Goal: Transaction & Acquisition: Purchase product/service

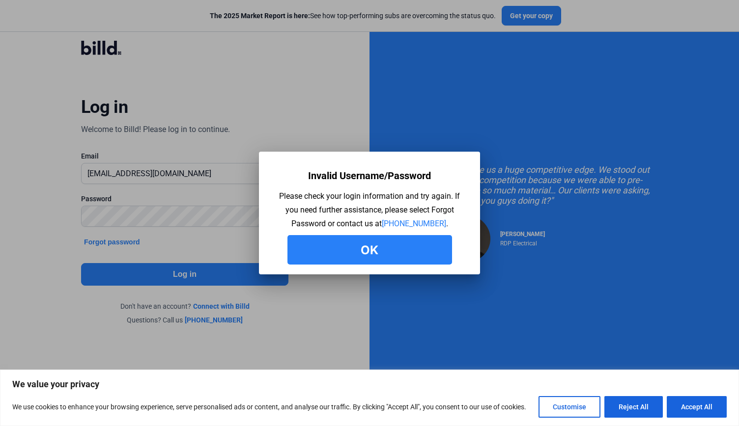
click at [334, 251] on button "Ok" at bounding box center [369, 249] width 165 height 29
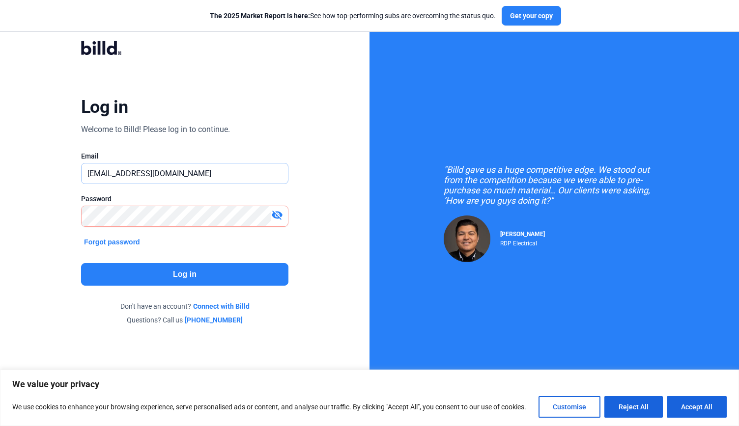
click at [200, 169] on input "[EMAIL_ADDRESS][DOMAIN_NAME]" at bounding box center [179, 174] width 195 height 20
click at [200, 169] on input "[EMAIL_ADDRESS][DOMAIN_NAME]" at bounding box center [185, 174] width 206 height 20
click at [205, 146] on div "Log in Welcome to Billd! Please log in to continue. Email [EMAIL_ADDRESS][DOMAI…" at bounding box center [185, 183] width 266 height 314
click at [190, 180] on input "[EMAIL_ADDRESS][DOMAIN_NAME]" at bounding box center [179, 174] width 195 height 20
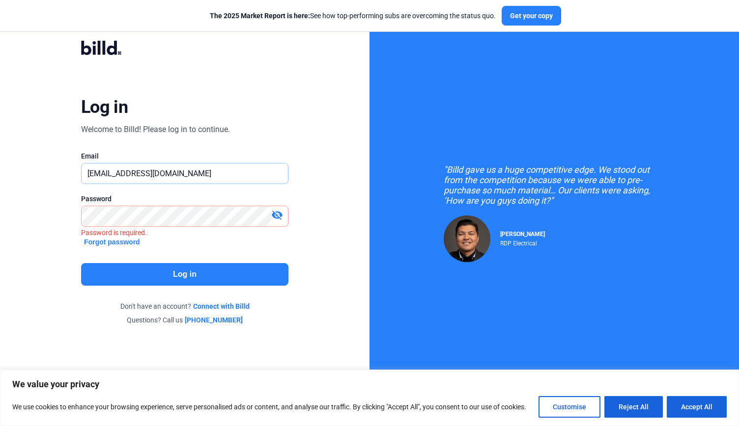
click at [190, 180] on input "[EMAIL_ADDRESS][DOMAIN_NAME]" at bounding box center [185, 174] width 206 height 20
click at [709, 408] on button "Accept All" at bounding box center [696, 407] width 60 height 22
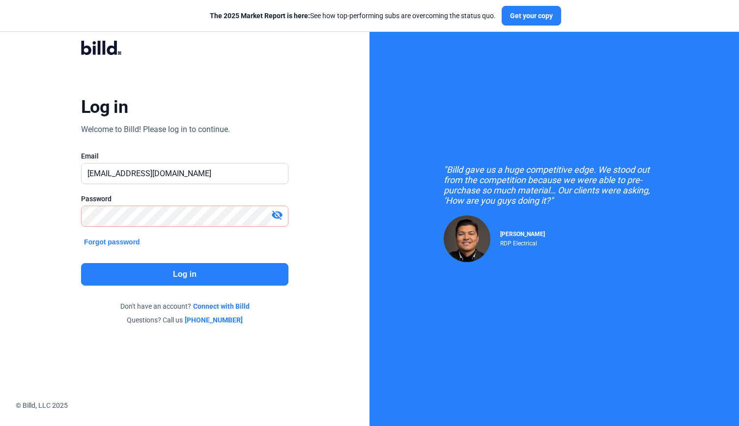
click at [115, 233] on div at bounding box center [184, 232] width 207 height 10
click at [114, 241] on button "Forgot password" at bounding box center [112, 242] width 62 height 11
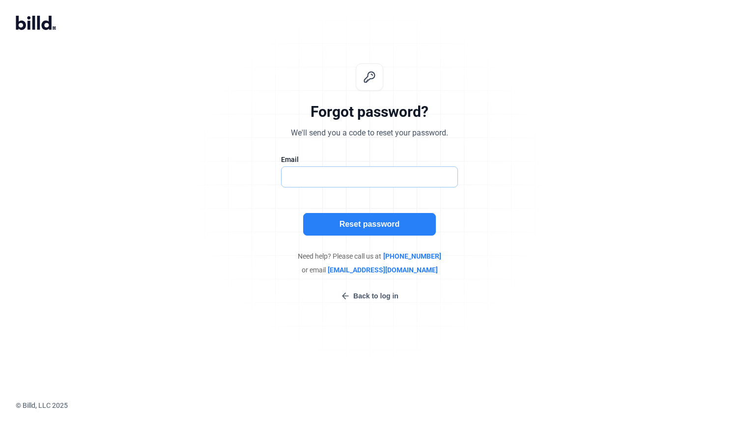
click at [309, 167] on input "text" at bounding box center [364, 177] width 166 height 20
type input "[EMAIL_ADDRESS][DOMAIN_NAME]"
click at [351, 220] on button "Reset password" at bounding box center [369, 224] width 133 height 23
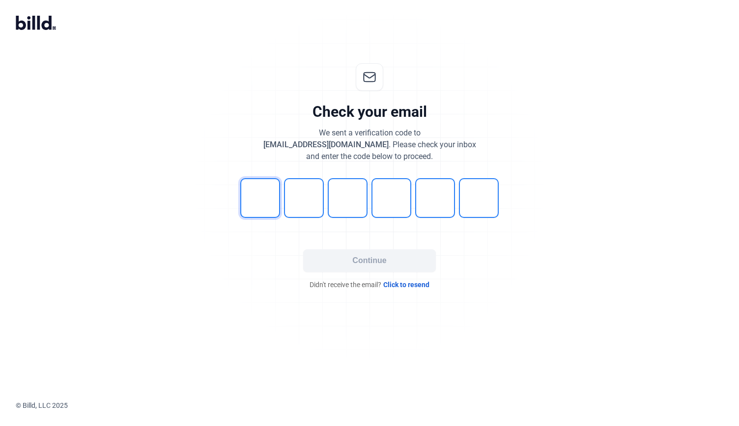
click at [272, 197] on input "tel" at bounding box center [260, 198] width 40 height 40
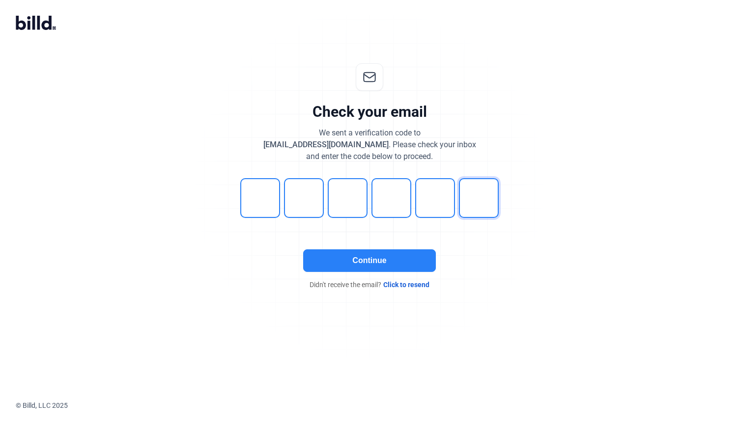
type input "3"
click at [360, 254] on button "Continue" at bounding box center [369, 260] width 133 height 23
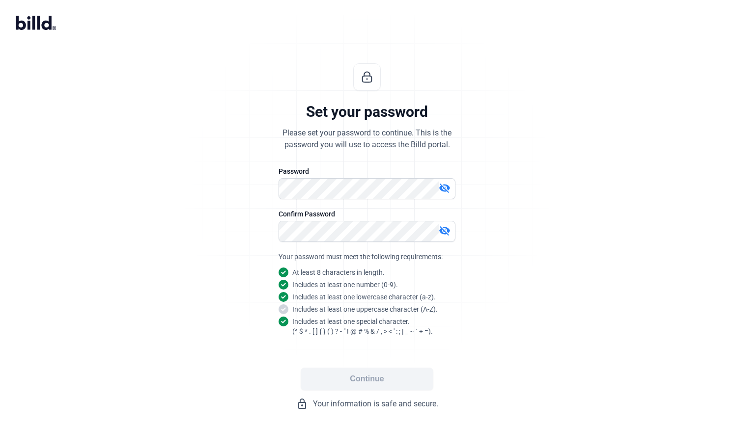
click at [443, 189] on mat-icon "visibility_off" at bounding box center [445, 188] width 12 height 12
click at [445, 228] on mat-icon "visibility_off" at bounding box center [445, 231] width 12 height 12
click at [373, 377] on button "Continue" at bounding box center [367, 379] width 133 height 23
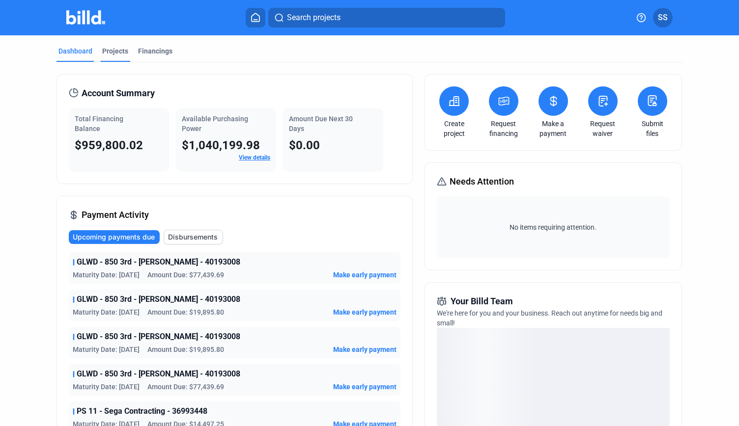
click at [106, 50] on div "Projects" at bounding box center [115, 51] width 26 height 10
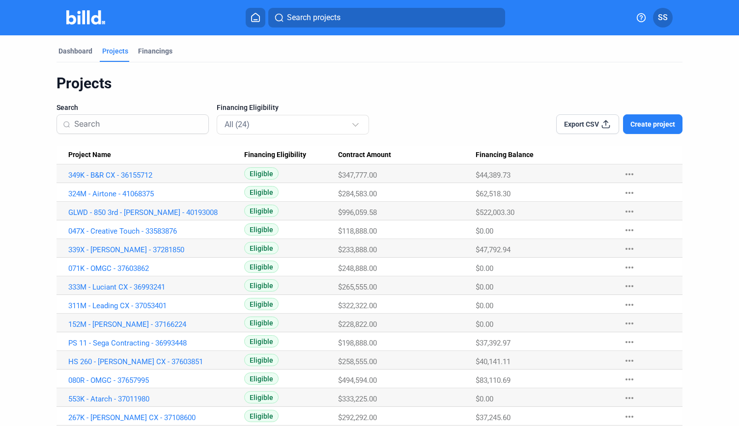
click at [156, 124] on input at bounding box center [138, 124] width 128 height 21
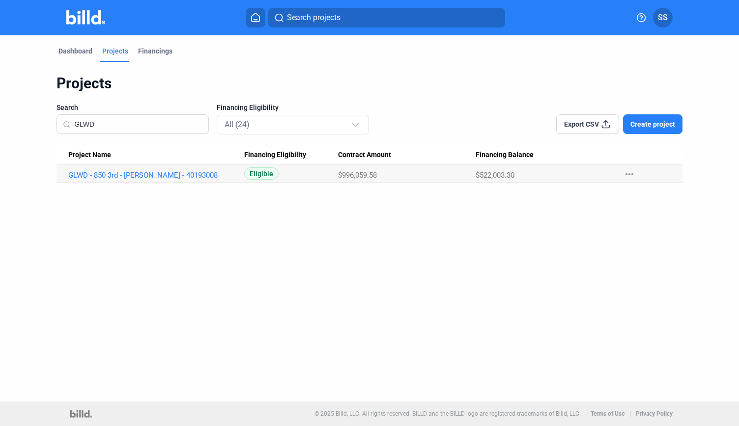
type input "GLWD"
click at [156, 170] on Name "GLWD - 850 3rd - [PERSON_NAME] - 40193008" at bounding box center [150, 174] width 188 height 19
click at [155, 175] on link "GLWD - 850 3rd - [PERSON_NAME] - 40193008" at bounding box center [151, 175] width 166 height 9
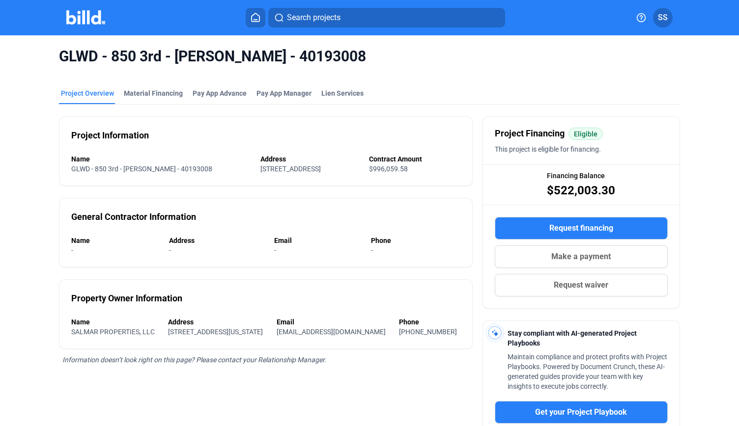
drag, startPoint x: 162, startPoint y: 170, endPoint x: 202, endPoint y: 174, distance: 40.5
click at [202, 174] on div "Project Information Name GLWD - 850 3rd - [PERSON_NAME] - 40193008 Address [STR…" at bounding box center [265, 151] width 413 height 70
copy span "40193008"
click at [150, 101] on div "Material Financing" at bounding box center [153, 96] width 63 height 16
click at [149, 102] on div "Material Financing" at bounding box center [153, 96] width 63 height 16
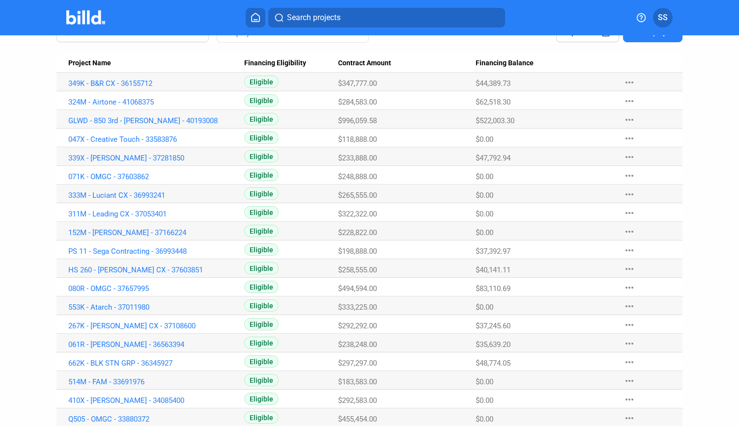
scroll to position [130, 0]
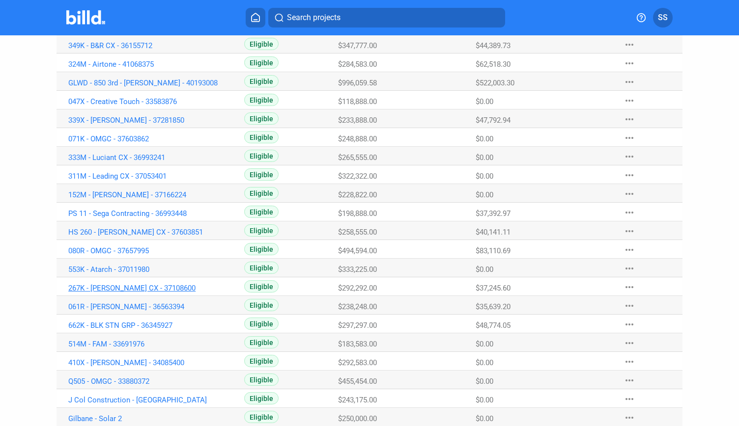
click at [109, 286] on link "267K - [PERSON_NAME] CX - 37108600" at bounding box center [151, 288] width 166 height 9
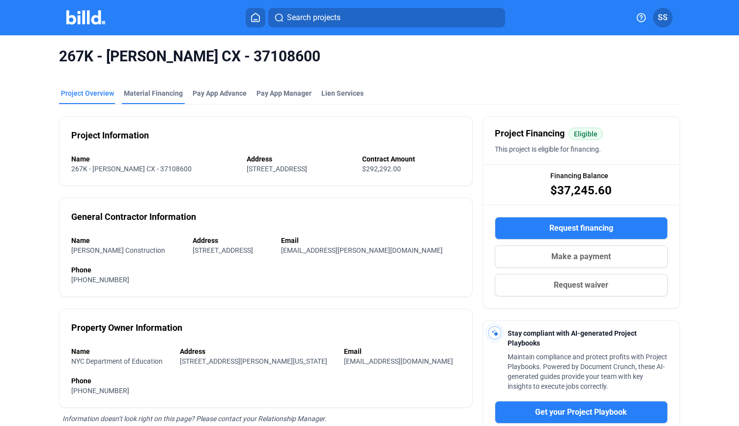
click at [156, 95] on div "Material Financing" at bounding box center [153, 93] width 59 height 10
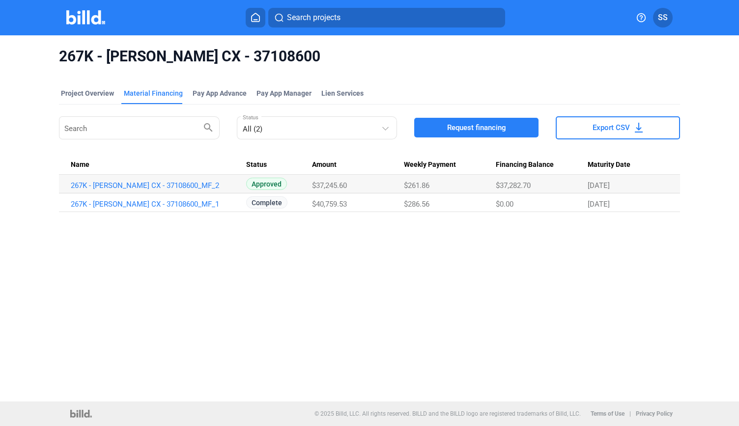
click at [325, 189] on span "$37,245.60" at bounding box center [329, 185] width 35 height 9
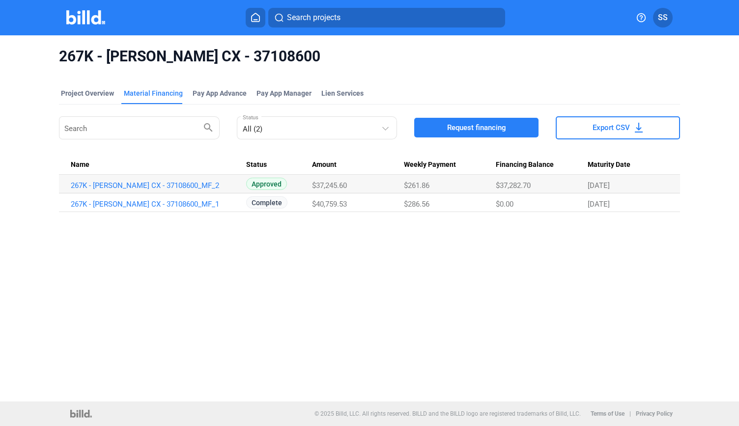
click at [325, 189] on span "$37,245.60" at bounding box center [329, 185] width 35 height 9
click at [327, 189] on span "$37,245.60" at bounding box center [329, 185] width 35 height 9
click at [215, 189] on link "267K - [PERSON_NAME] CX - 37108600_MF_2" at bounding box center [154, 185] width 166 height 9
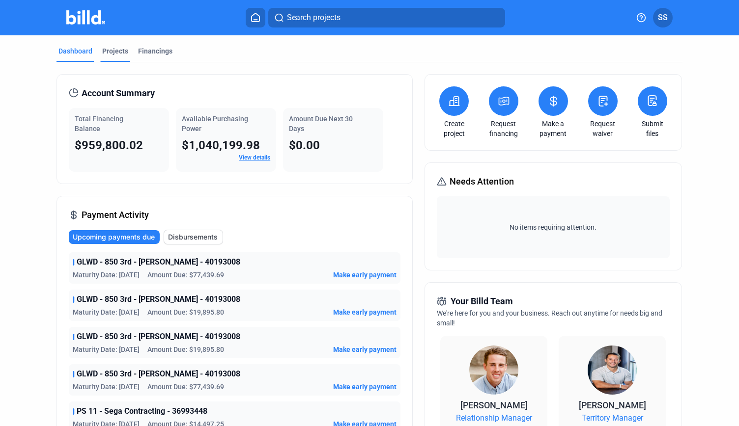
click at [115, 52] on div "Projects" at bounding box center [115, 51] width 26 height 10
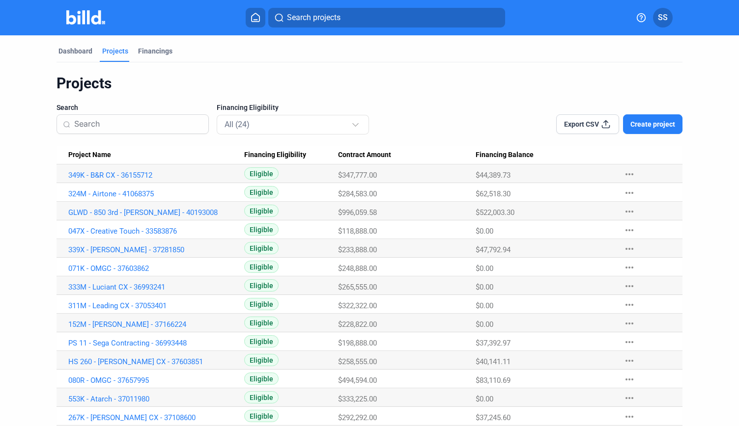
click at [309, 18] on span "Search projects" at bounding box center [314, 18] width 54 height 12
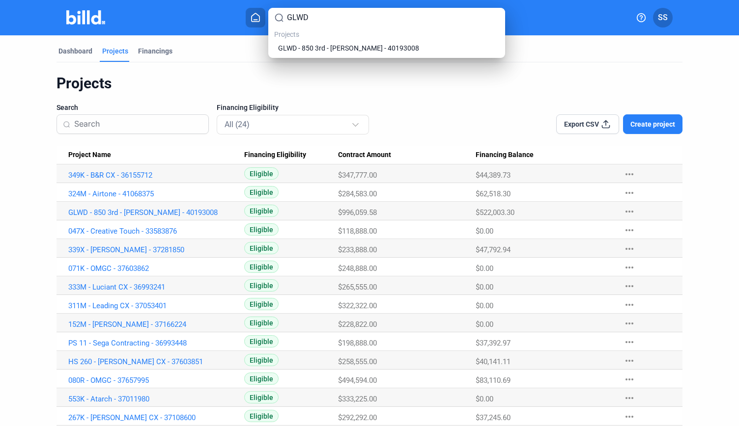
type input "GLWD"
click at [322, 46] on span "GLWD - 850 3rd - [PERSON_NAME] - 40193008" at bounding box center [348, 48] width 141 height 10
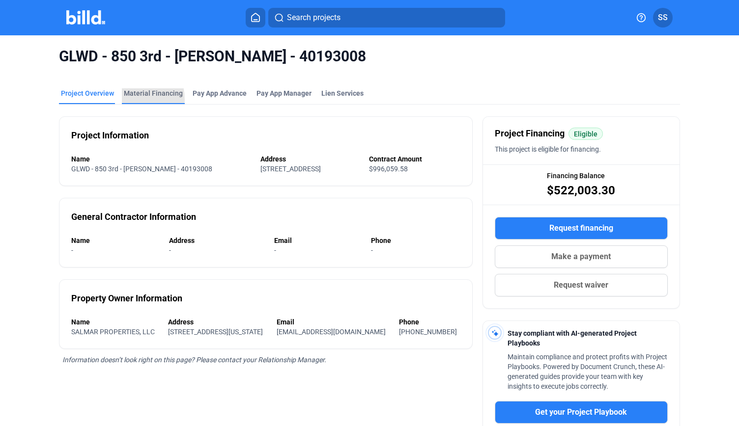
click at [125, 100] on div "Material Financing" at bounding box center [153, 96] width 63 height 16
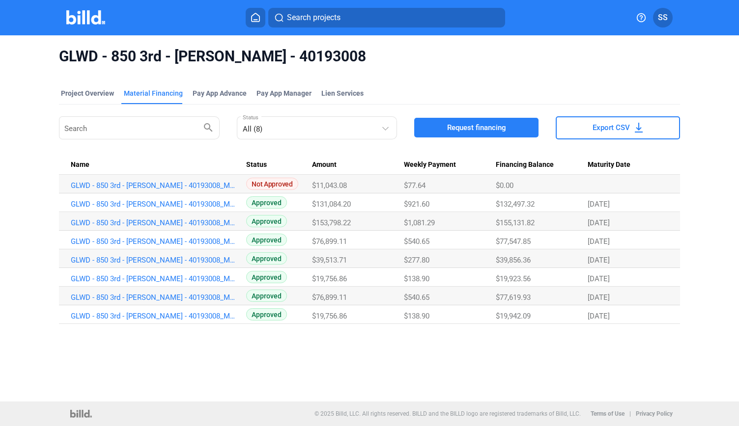
click at [436, 128] on button "Request financing" at bounding box center [476, 128] width 124 height 20
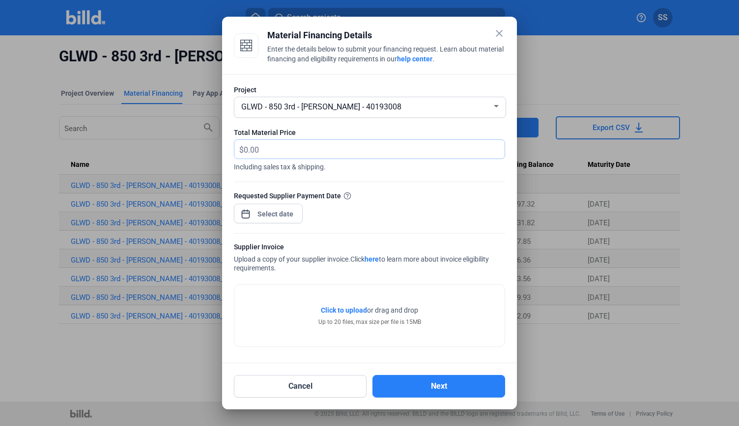
click at [417, 140] on input "text" at bounding box center [368, 149] width 249 height 19
click at [300, 151] on input "text" at bounding box center [374, 149] width 261 height 19
click at [304, 149] on input "text" at bounding box center [374, 149] width 261 height 19
click at [362, 146] on input "110" at bounding box center [374, 149] width 261 height 19
click at [375, 208] on div "Requested Supplier Payment Date" at bounding box center [369, 212] width 271 height 43
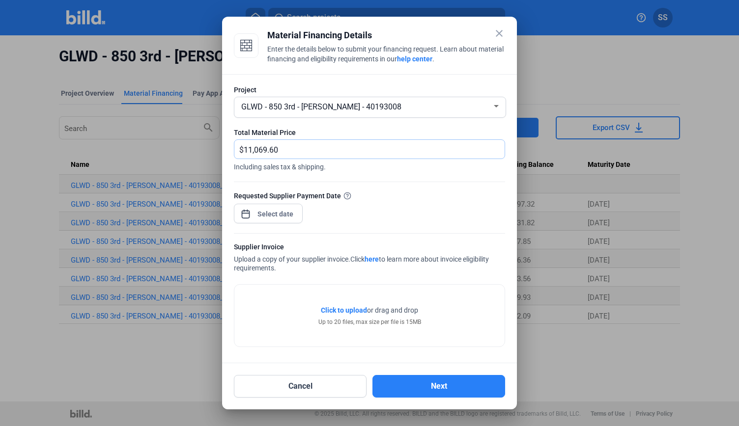
click at [341, 144] on input "11,069.60" at bounding box center [374, 149] width 261 height 19
type input "110,696.60"
click at [386, 216] on div "Requested Supplier Payment Date" at bounding box center [369, 212] width 271 height 43
click at [285, 207] on div at bounding box center [275, 214] width 42 height 18
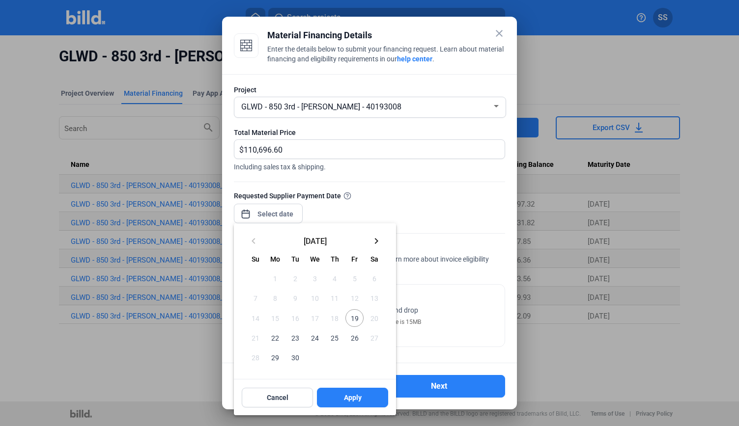
click at [354, 318] on span "19" at bounding box center [354, 318] width 18 height 18
click at [350, 318] on span "19" at bounding box center [354, 318] width 18 height 18
click at [340, 393] on button "Apply" at bounding box center [352, 398] width 71 height 20
click at [352, 310] on span "19" at bounding box center [354, 318] width 18 height 18
click at [342, 399] on button "Apply" at bounding box center [352, 398] width 71 height 20
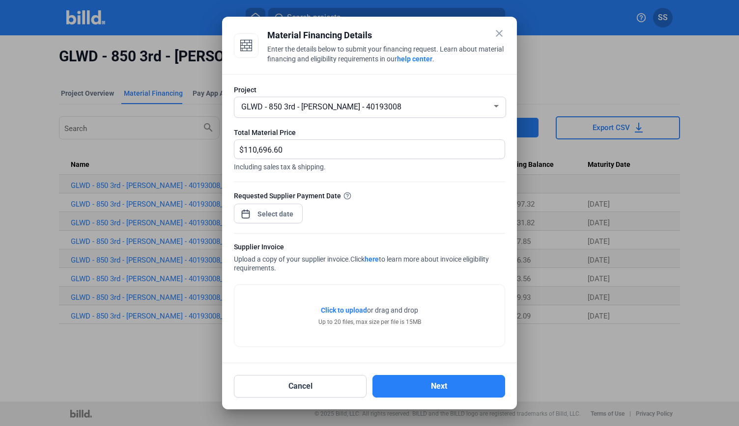
click at [335, 307] on span "Click to upload" at bounding box center [344, 310] width 46 height 8
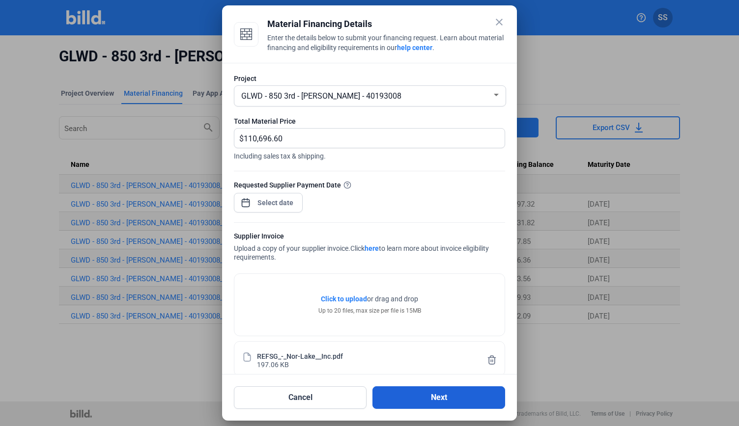
click at [408, 396] on button "Next" at bounding box center [438, 397] width 133 height 23
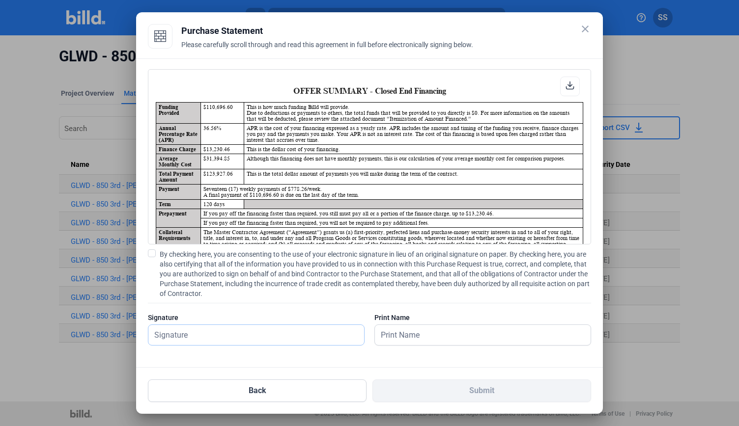
click at [321, 331] on input "text" at bounding box center [256, 335] width 216 height 20
type input "S"
type input "[PERSON_NAME]"
type input "s"
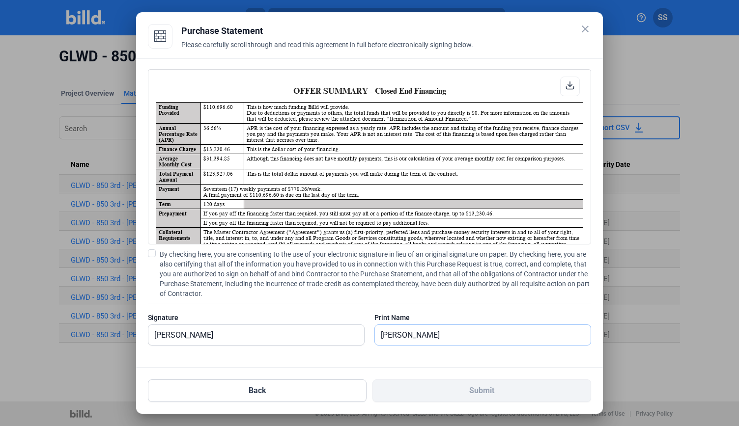
type input "[PERSON_NAME]"
click at [156, 247] on div "OFFER SUMMARY - Closed End Financing Funding Provided $110,696.60 This is how m…" at bounding box center [369, 212] width 443 height 286
click at [155, 250] on span at bounding box center [152, 253] width 8 height 8
click at [0, 0] on input "By checking here, you are consenting to the use of your electronic signature in…" at bounding box center [0, 0] width 0 height 0
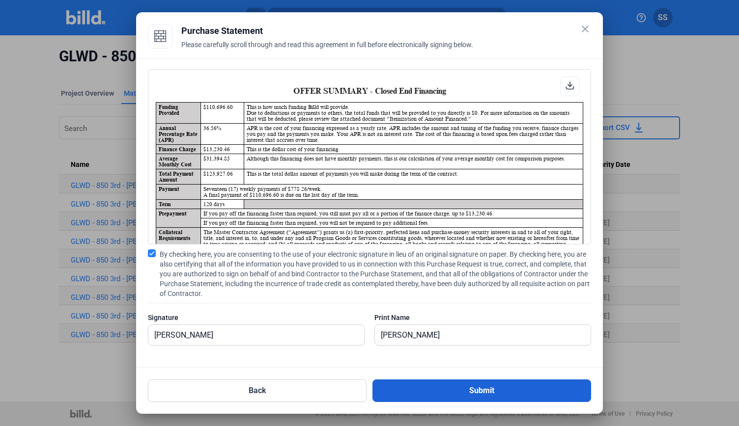
click at [431, 398] on button "Submit" at bounding box center [481, 391] width 219 height 23
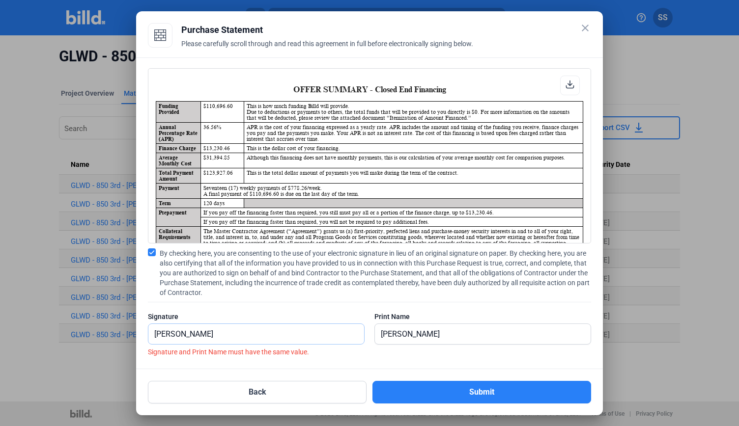
click at [278, 333] on input "[PERSON_NAME]" at bounding box center [256, 334] width 216 height 20
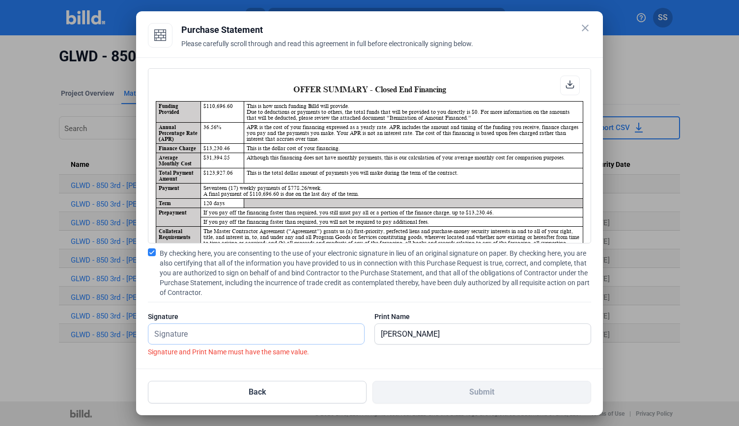
click at [250, 334] on input "text" at bounding box center [256, 334] width 216 height 20
type input "s"
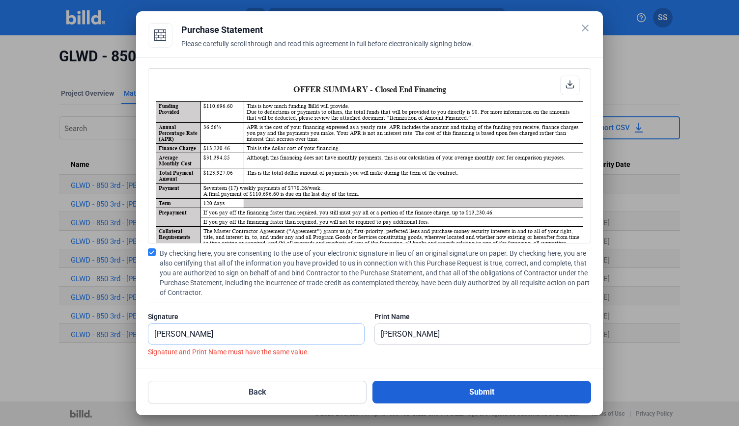
type input "[PERSON_NAME]"
click at [424, 391] on button "Submit" at bounding box center [481, 392] width 219 height 23
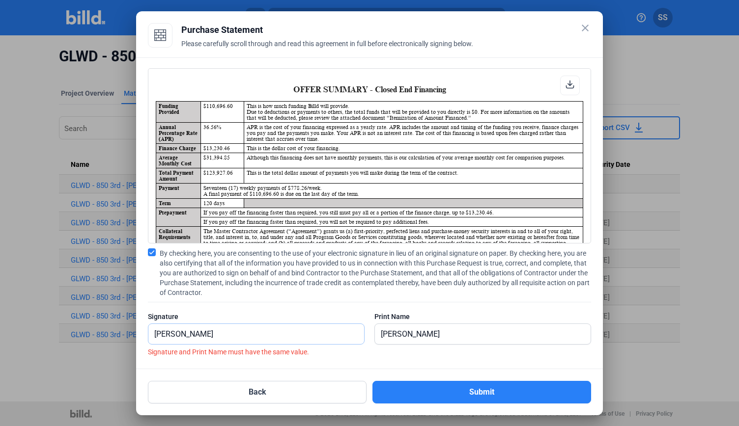
click at [258, 329] on input "[PERSON_NAME]" at bounding box center [250, 334] width 205 height 20
click at [258, 329] on input "[PERSON_NAME]" at bounding box center [256, 334] width 216 height 20
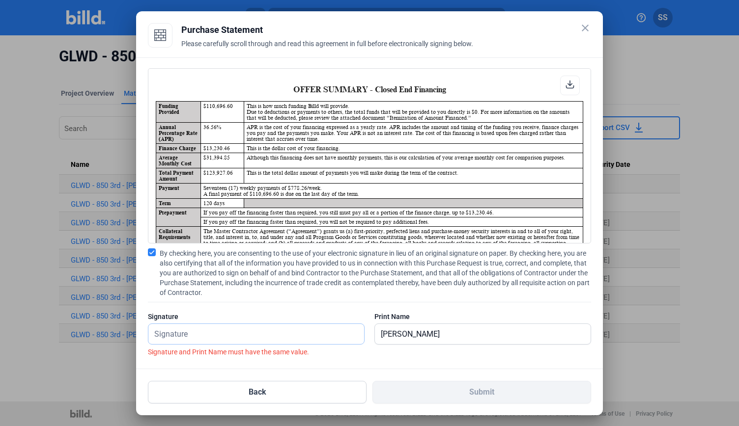
click at [260, 334] on input "text" at bounding box center [256, 334] width 216 height 20
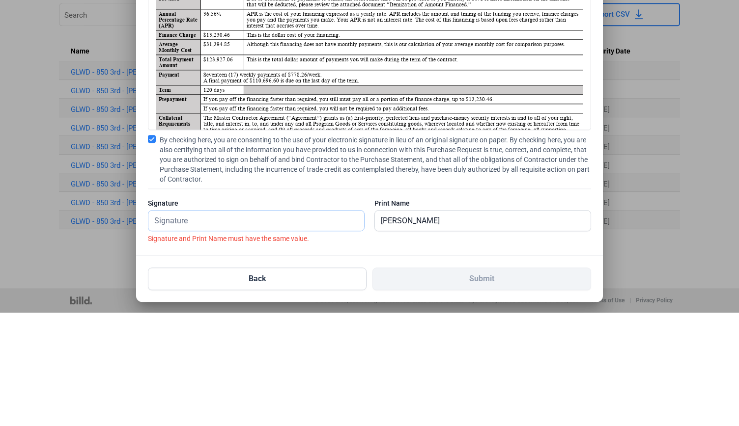
scroll to position [4, 0]
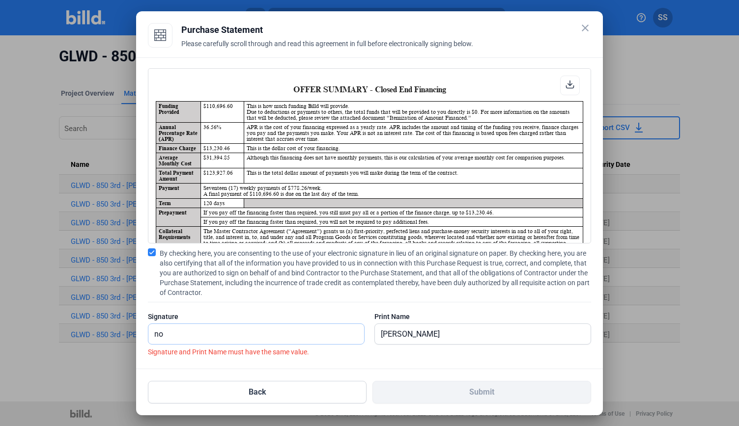
type input "n"
click at [251, 333] on input "text" at bounding box center [256, 334] width 216 height 20
click at [321, 342] on input "text" at bounding box center [256, 334] width 216 height 20
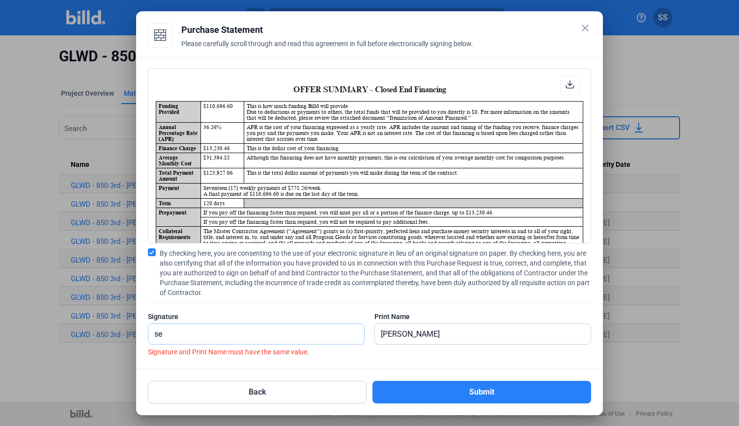
type input "s"
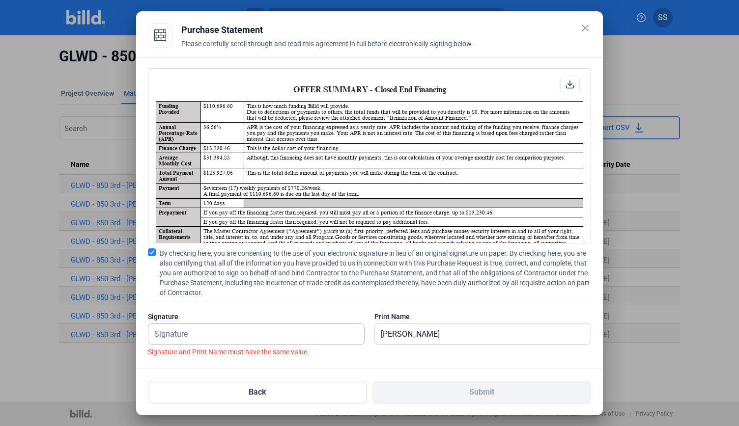
click at [332, 335] on input "text" at bounding box center [256, 334] width 216 height 20
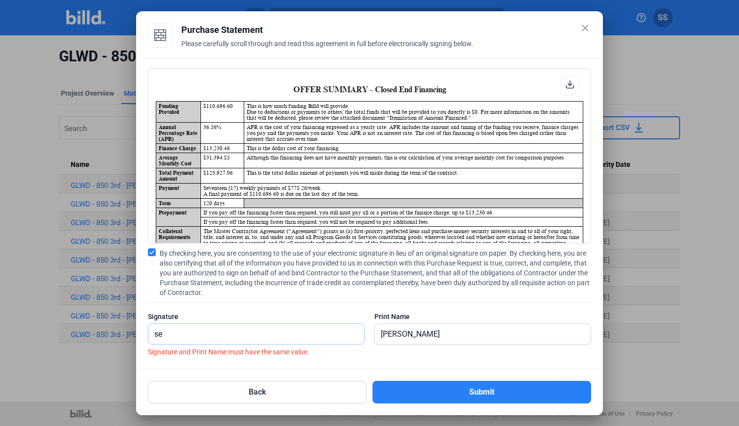
type input "s"
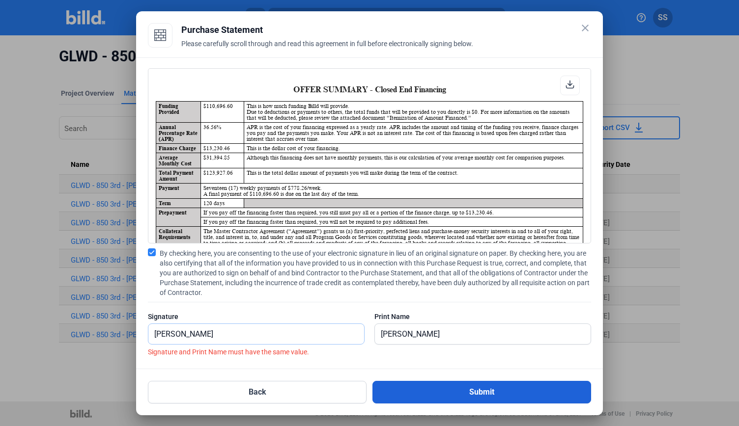
type input "[PERSON_NAME]"
click at [529, 397] on button "Submit" at bounding box center [481, 392] width 219 height 23
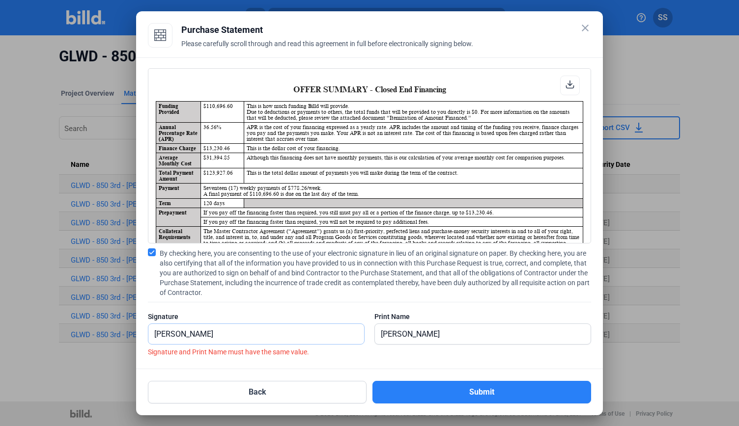
click at [304, 341] on input "[PERSON_NAME]" at bounding box center [250, 334] width 205 height 20
click at [304, 341] on input "[PERSON_NAME]" at bounding box center [256, 334] width 216 height 20
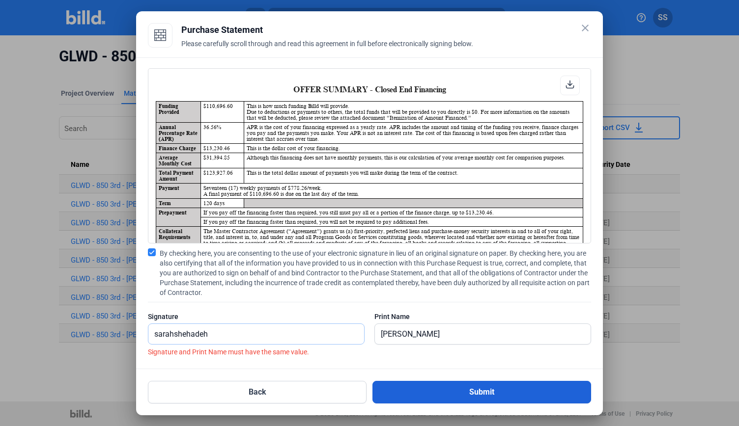
type input "sarahshehadeh"
click at [416, 383] on button "Submit" at bounding box center [481, 392] width 219 height 23
click at [416, 385] on button "Submit" at bounding box center [481, 392] width 219 height 23
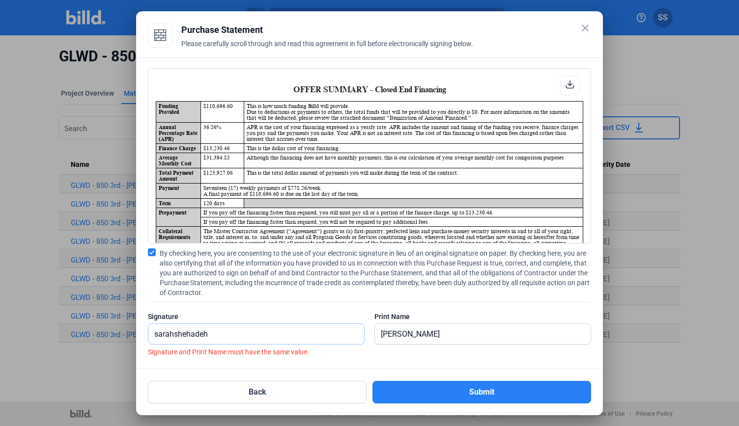
click at [299, 324] on input "sarahshehadeh" at bounding box center [250, 334] width 205 height 20
click at [299, 324] on input "sarahshehadeh" at bounding box center [256, 334] width 216 height 20
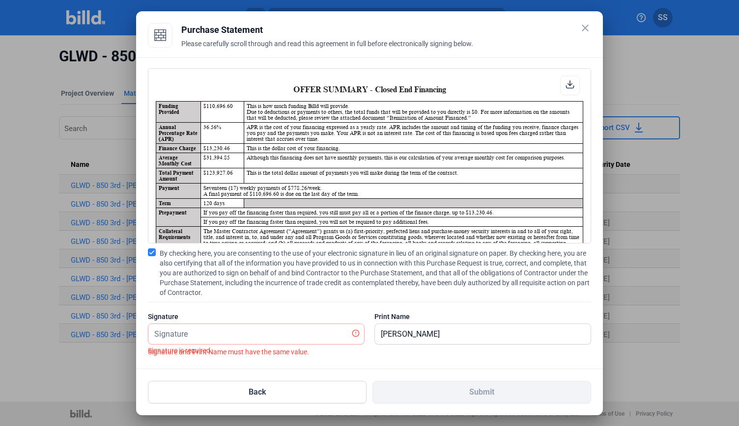
click at [530, 43] on div "Please carefully scroll through and read this agreement in full before electron…" at bounding box center [386, 50] width 410 height 22
click at [413, 328] on input "[PERSON_NAME]" at bounding box center [477, 334] width 205 height 20
click at [413, 328] on input "[PERSON_NAME]" at bounding box center [483, 334] width 216 height 20
click at [324, 336] on input "text" at bounding box center [256, 334] width 216 height 20
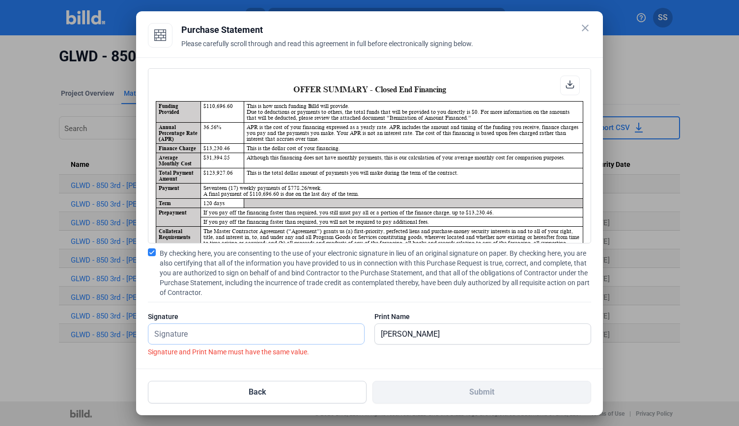
paste input "[PERSON_NAME]"
type input "[PERSON_NAME]"
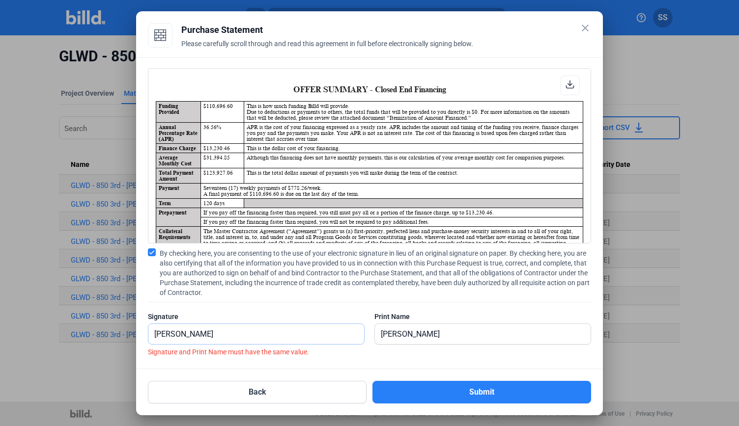
click at [324, 336] on input "[PERSON_NAME]" at bounding box center [256, 334] width 216 height 20
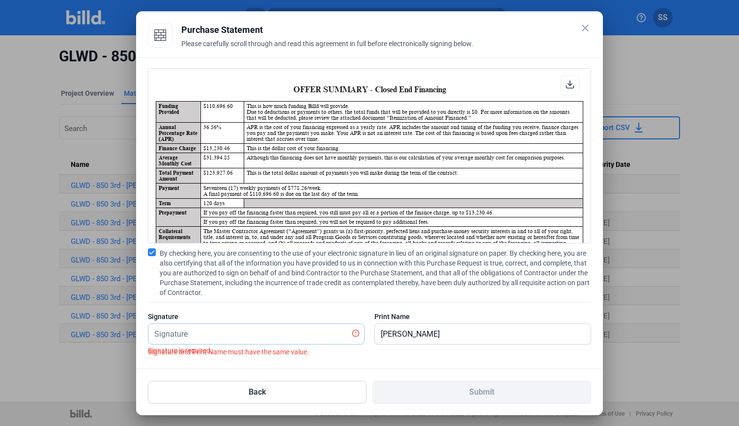
click at [234, 329] on input "text" at bounding box center [250, 334] width 205 height 20
paste input "[PERSON_NAME]"
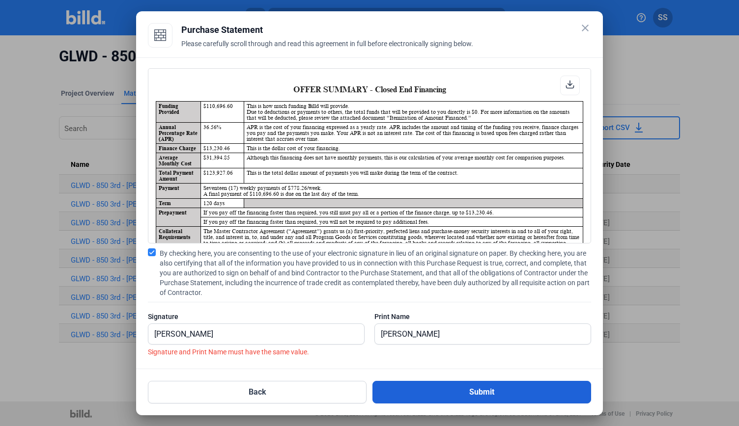
click at [441, 390] on button "Submit" at bounding box center [481, 392] width 219 height 23
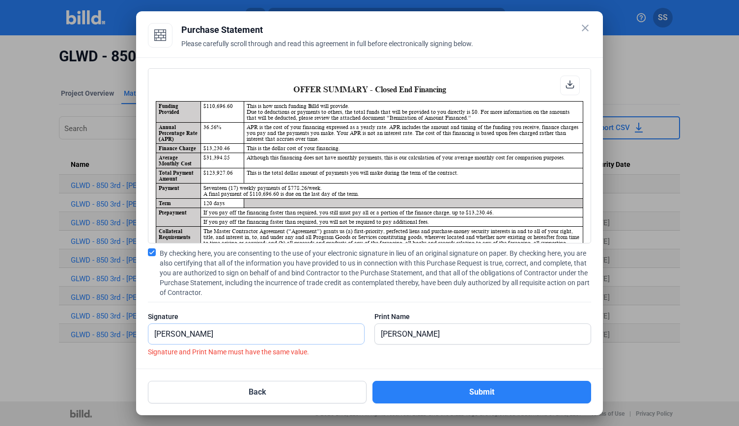
click at [174, 333] on input "[PERSON_NAME]" at bounding box center [250, 334] width 205 height 20
click at [174, 333] on input "[PERSON_NAME]" at bounding box center [256, 334] width 216 height 20
click at [182, 331] on input "[PERSON_NAME]" at bounding box center [256, 334] width 216 height 20
type input "[PERSON_NAME]"
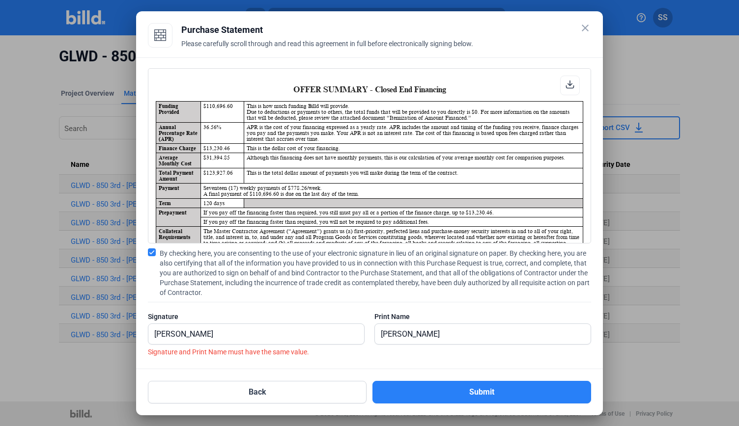
click at [476, 380] on div "Back Submit" at bounding box center [369, 386] width 443 height 34
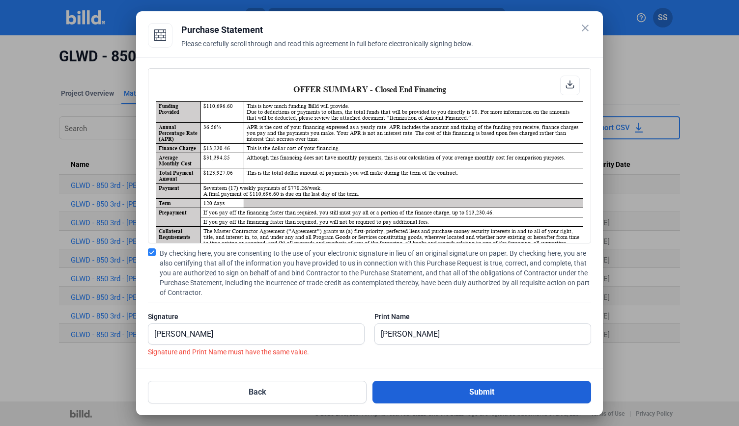
click at [476, 384] on button "Submit" at bounding box center [481, 392] width 219 height 23
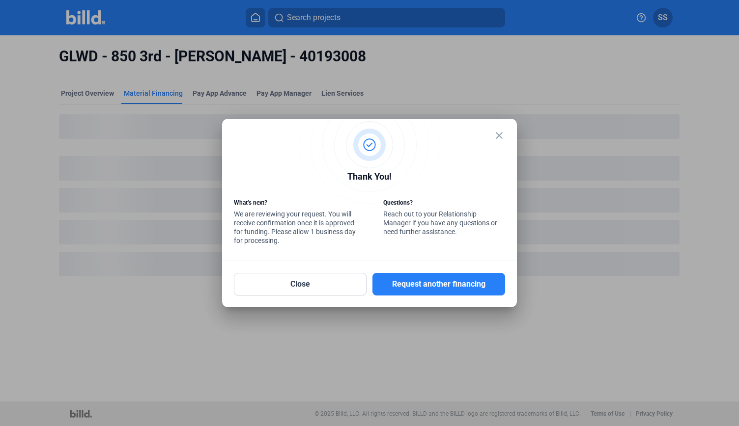
click at [497, 132] on mat-icon "close" at bounding box center [499, 136] width 12 height 12
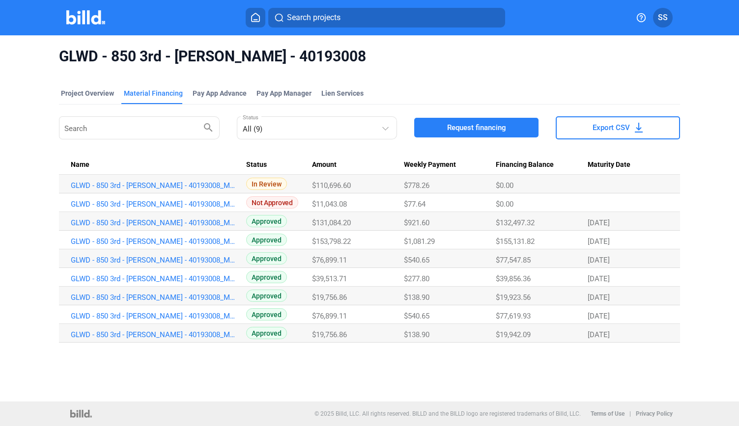
click at [326, 186] on span "$110,696.60" at bounding box center [331, 185] width 39 height 9
click at [210, 189] on link "GLWD - 850 3rd - [PERSON_NAME] - 40193008_MF_9" at bounding box center [154, 185] width 166 height 9
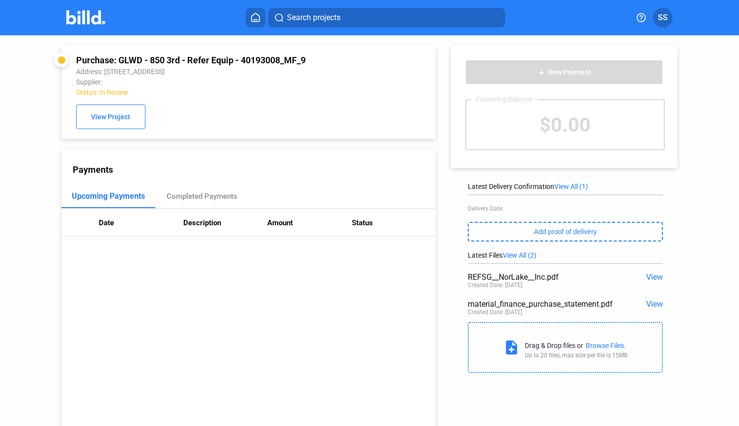
click at [225, 109] on div "Purchase: GLWD - 850 3rd - Refer Equip - 40193008_MF_9 Address: [STREET_ADDRESS…" at bounding box center [248, 92] width 345 height 74
click at [124, 105] on div "Purchase: GLWD - 850 3rd - Refer Equip - 40193008_MF_9 Address: [STREET_ADDRESS…" at bounding box center [248, 92] width 345 height 74
click at [123, 108] on button "View Project" at bounding box center [110, 117] width 69 height 25
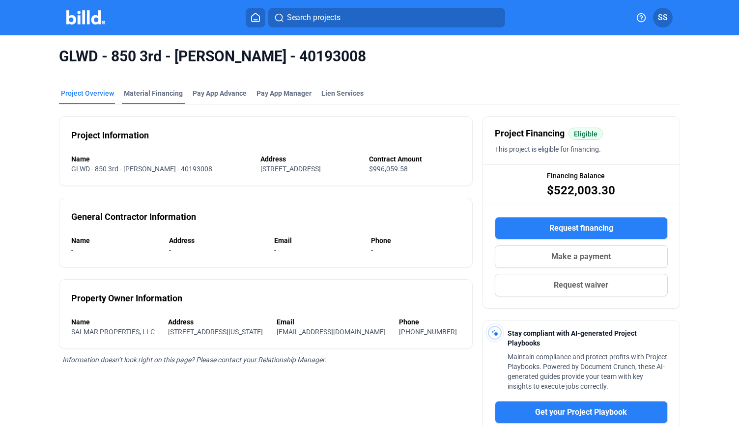
click at [146, 90] on div "Material Financing" at bounding box center [153, 93] width 59 height 10
